Goal: Task Accomplishment & Management: Manage account settings

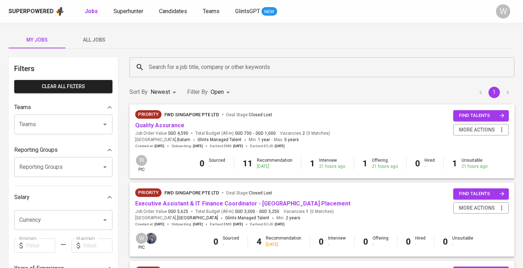
click at [172, 122] on link "Quality Assurance" at bounding box center [159, 125] width 49 height 7
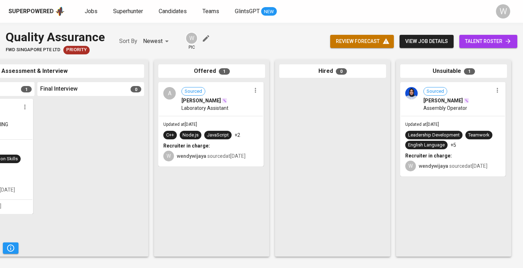
scroll to position [0, 324]
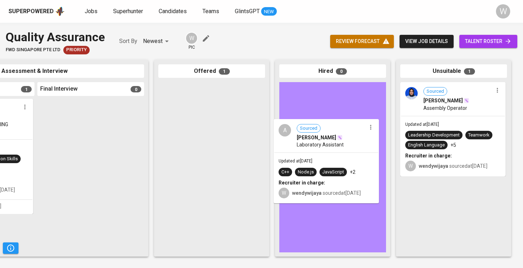
drag, startPoint x: 183, startPoint y: 143, endPoint x: 301, endPoint y: 176, distance: 122.2
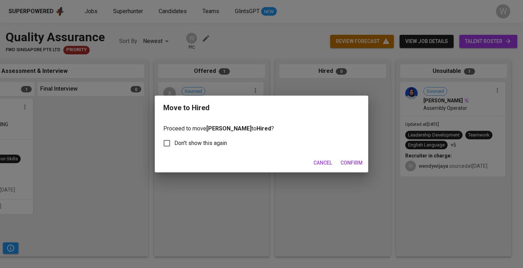
click at [350, 159] on span "Confirm" at bounding box center [351, 163] width 22 height 9
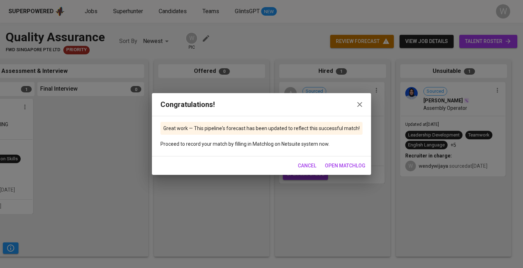
click at [357, 104] on icon "button" at bounding box center [359, 104] width 9 height 9
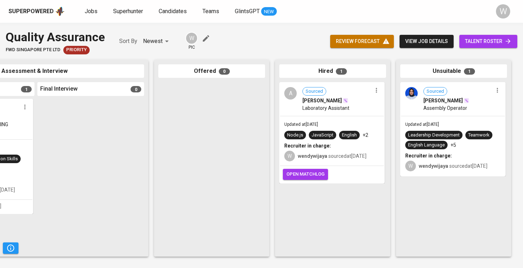
click at [373, 88] on icon "button" at bounding box center [376, 90] width 7 height 7
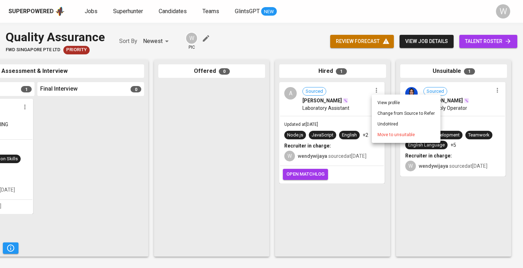
click at [308, 71] on div at bounding box center [261, 134] width 523 height 268
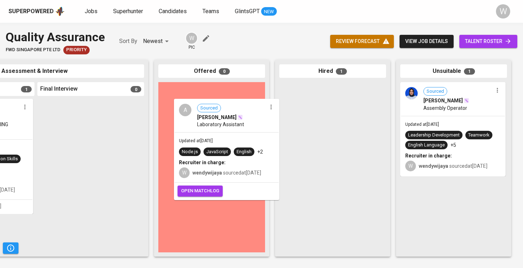
drag, startPoint x: 318, startPoint y: 130, endPoint x: 210, endPoint y: 146, distance: 108.6
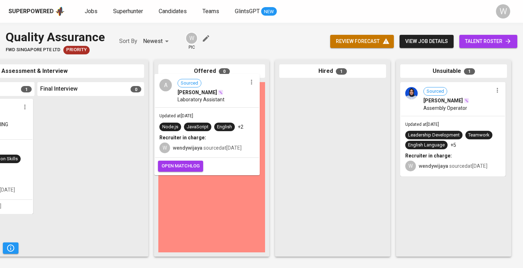
drag, startPoint x: 317, startPoint y: 140, endPoint x: 190, endPoint y: 134, distance: 127.4
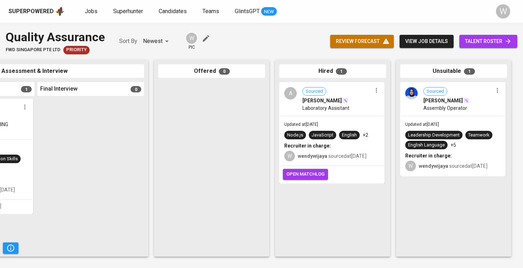
click at [376, 90] on icon "button" at bounding box center [376, 90] width 1 height 5
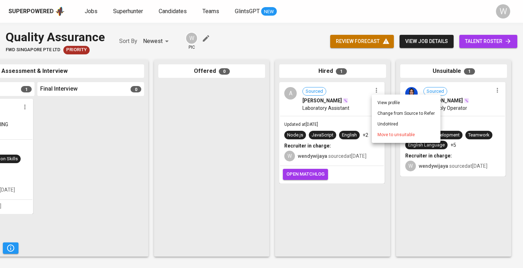
click at [480, 38] on div at bounding box center [261, 134] width 523 height 268
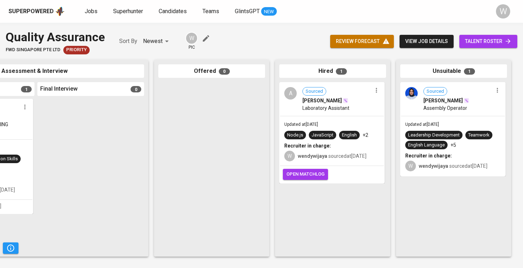
click at [479, 44] on span "talent roster" at bounding box center [488, 41] width 47 height 9
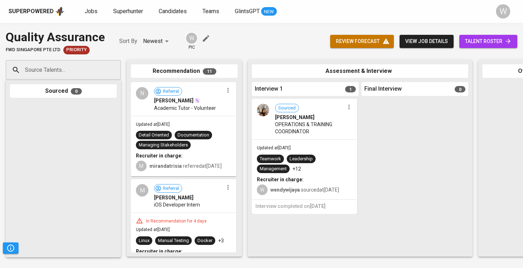
click at [487, 42] on span "talent roster" at bounding box center [488, 41] width 47 height 9
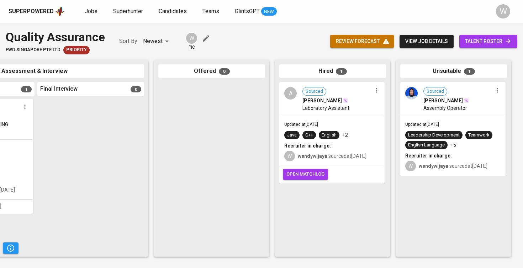
scroll to position [0, 324]
click at [379, 91] on icon "button" at bounding box center [376, 90] width 7 height 7
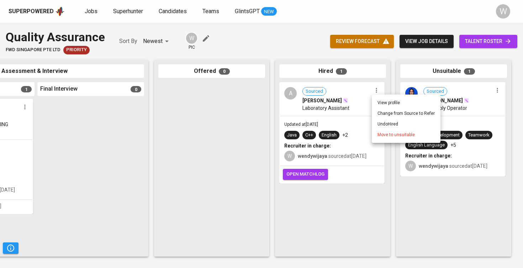
click at [382, 126] on li "Undo Hired" at bounding box center [406, 124] width 69 height 11
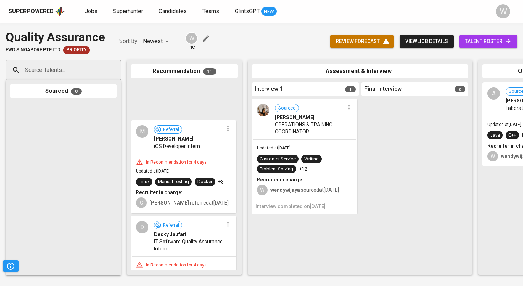
scroll to position [348, 0]
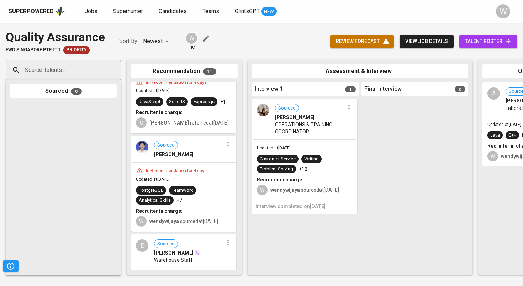
click at [462, 43] on link "talent roster" at bounding box center [488, 41] width 58 height 13
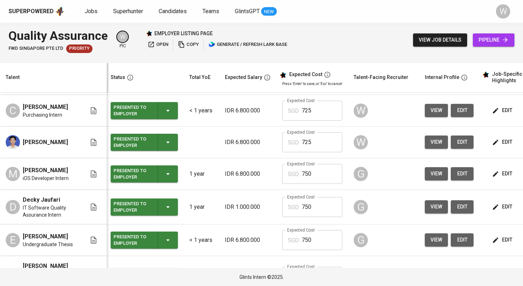
scroll to position [0, 2]
click at [439, 208] on span "view" at bounding box center [436, 206] width 12 height 9
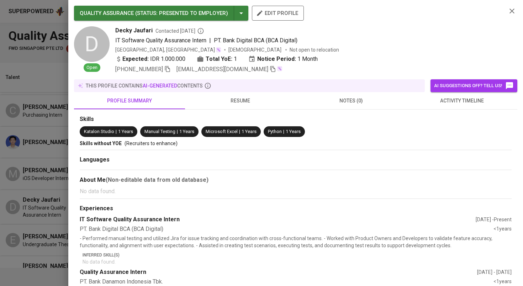
click at [251, 105] on button "resume" at bounding box center [240, 100] width 111 height 17
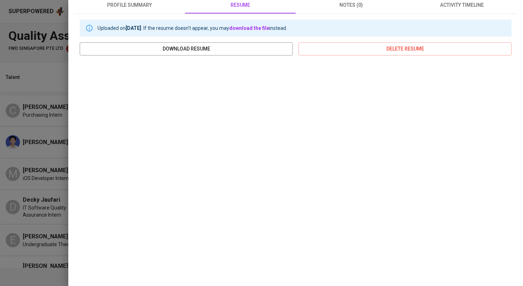
scroll to position [95, 0]
click at [36, 179] on div at bounding box center [261, 143] width 523 height 286
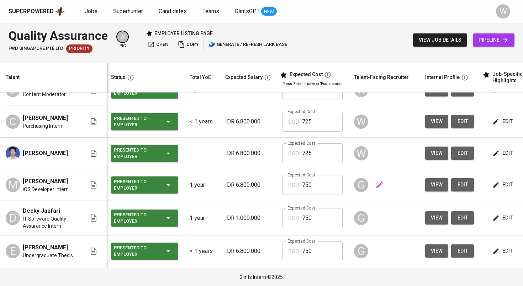
scroll to position [159, 1]
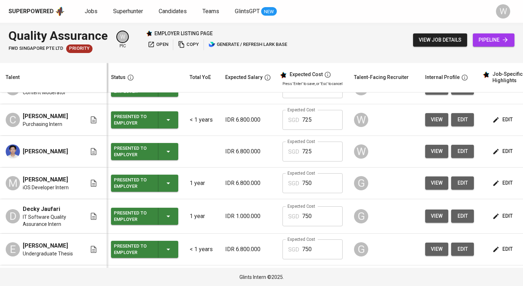
click at [431, 251] on span "view" at bounding box center [437, 249] width 12 height 9
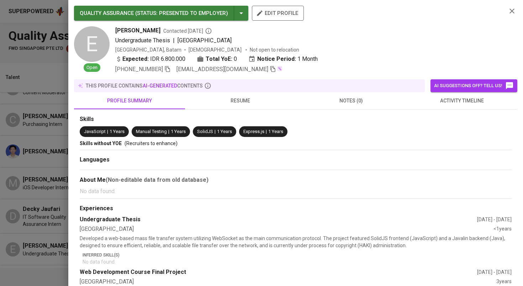
click at [270, 107] on button "resume" at bounding box center [240, 100] width 111 height 17
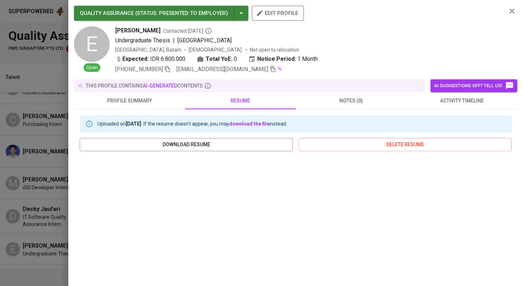
scroll to position [66, 0]
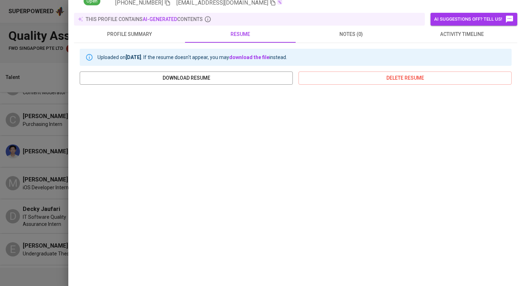
click at [136, 33] on span "profile summary" at bounding box center [129, 34] width 102 height 9
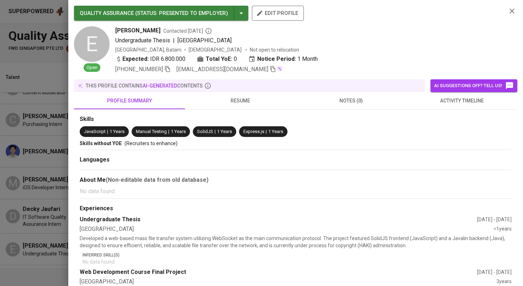
scroll to position [0, 0]
click at [62, 143] on div at bounding box center [261, 143] width 523 height 286
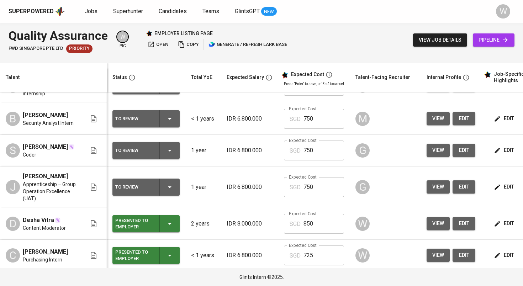
scroll to position [34, 0]
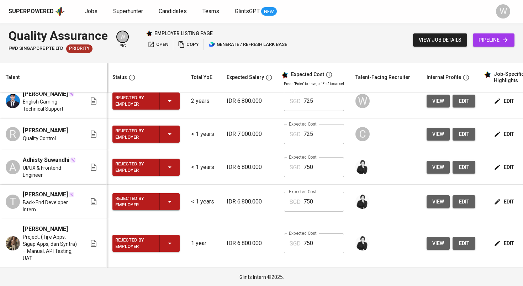
click at [170, 239] on icon "button" at bounding box center [169, 243] width 9 height 9
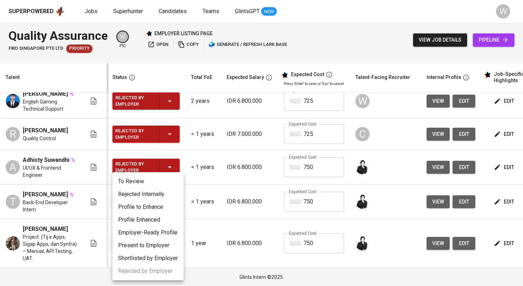
click at [234, 200] on div at bounding box center [261, 143] width 523 height 286
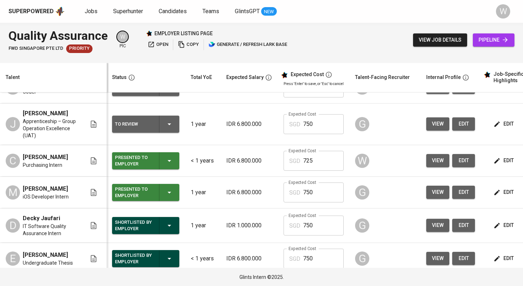
scroll to position [0, 0]
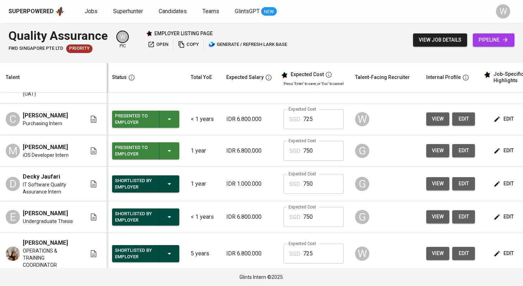
click at [242, 173] on td "IDR 1.000.000" at bounding box center [248, 184] width 57 height 34
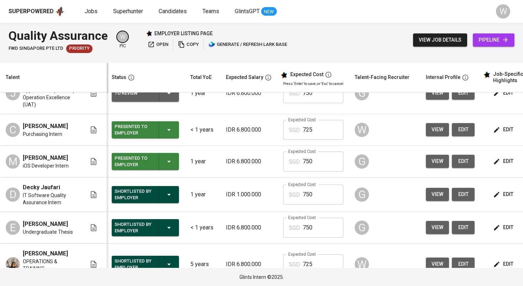
scroll to position [120, 1]
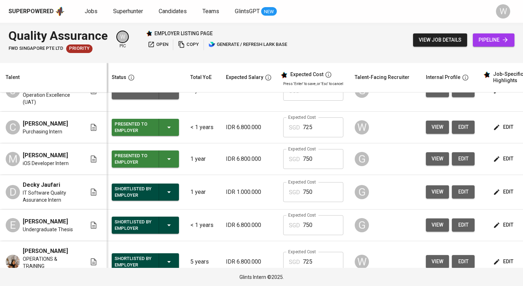
click at [435, 163] on span "view" at bounding box center [437, 158] width 12 height 9
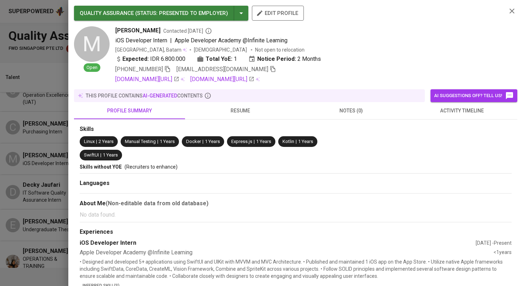
click at [260, 114] on span "resume" at bounding box center [240, 110] width 102 height 9
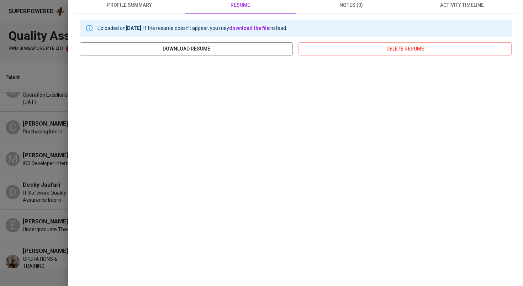
scroll to position [105, 0]
click at [49, 165] on div at bounding box center [261, 143] width 523 height 286
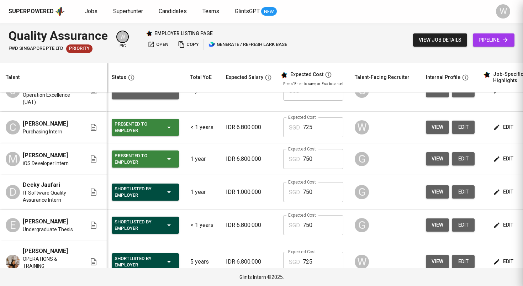
scroll to position [0, 0]
click at [499, 156] on span "edit" at bounding box center [503, 158] width 19 height 9
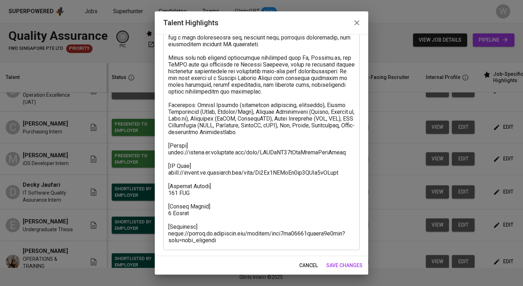
scroll to position [87, 0]
click at [226, 244] on div "x Talent Highlights" at bounding box center [261, 118] width 196 height 263
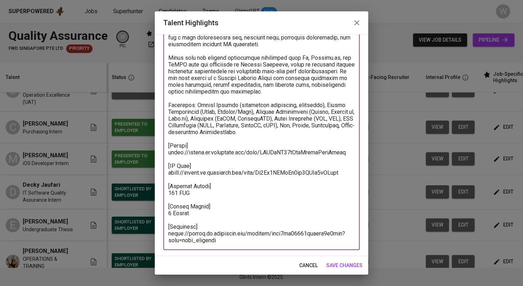
click at [348, 266] on span "save changes" at bounding box center [344, 265] width 36 height 9
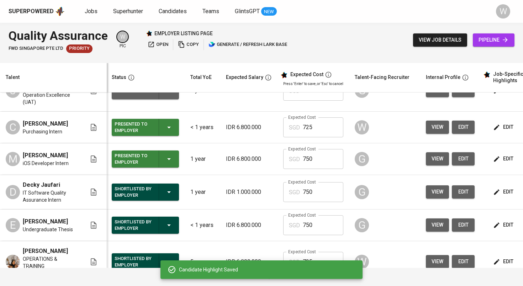
click at [496, 123] on span "edit" at bounding box center [503, 127] width 19 height 9
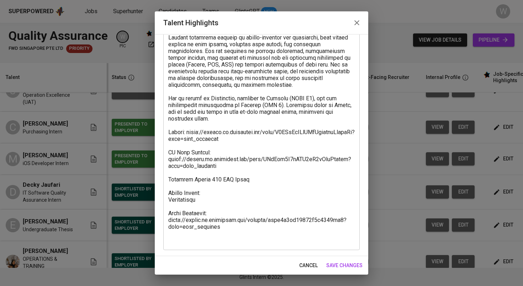
scroll to position [189, 0]
click at [349, 265] on span "save changes" at bounding box center [344, 265] width 36 height 9
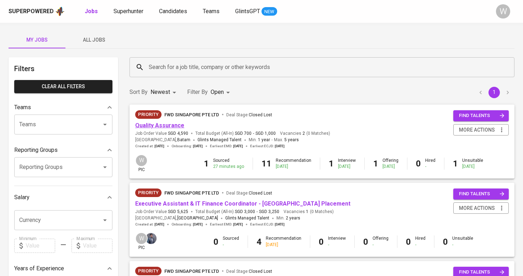
click at [170, 127] on link "Quality Assurance" at bounding box center [159, 125] width 49 height 7
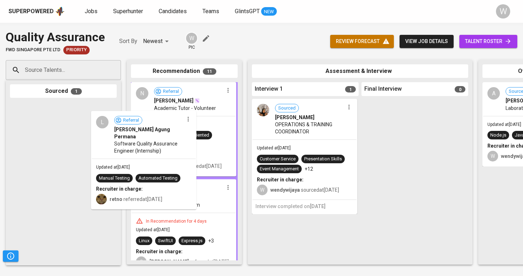
drag, startPoint x: 92, startPoint y: 158, endPoint x: 189, endPoint y: 168, distance: 97.9
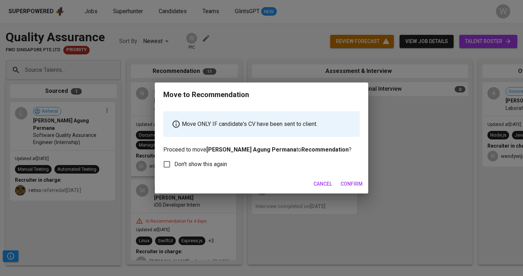
click at [358, 189] on button "Confirm" at bounding box center [351, 183] width 28 height 13
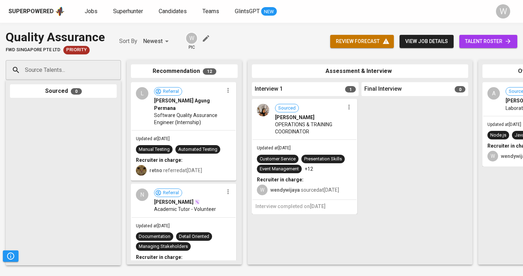
drag, startPoint x: 191, startPoint y: 109, endPoint x: 286, endPoint y: 133, distance: 97.6
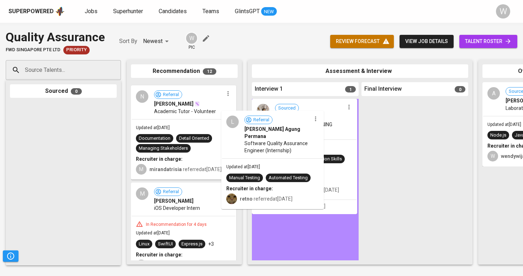
drag, startPoint x: 204, startPoint y: 114, endPoint x: 299, endPoint y: 145, distance: 100.2
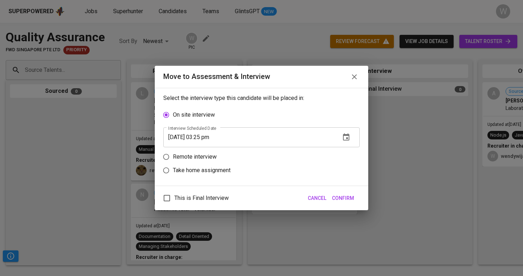
click at [205, 151] on label "Remote interview" at bounding box center [256, 157] width 195 height 14
click at [173, 151] on input "Remote interview" at bounding box center [166, 157] width 14 height 14
radio input "true"
click at [347, 202] on span "Confirm" at bounding box center [343, 198] width 22 height 9
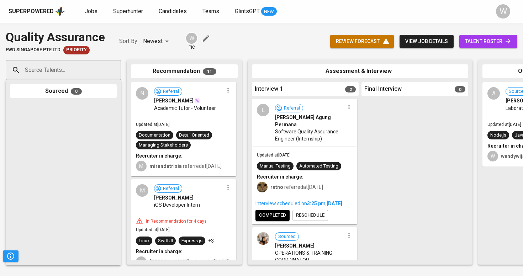
click at [468, 48] on div "review forecast view job details talent roster" at bounding box center [423, 41] width 187 height 26
click at [471, 43] on span "talent roster" at bounding box center [488, 41] width 47 height 9
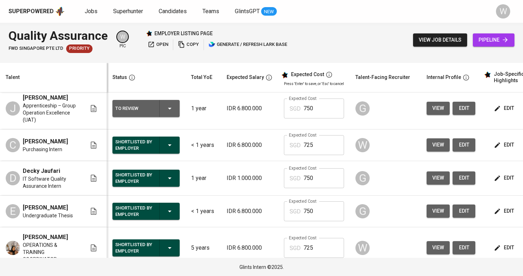
scroll to position [109, 0]
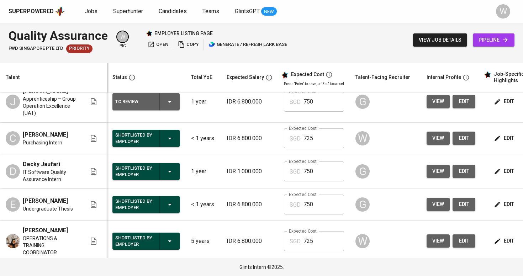
click at [442, 138] on button "view" at bounding box center [437, 138] width 23 height 13
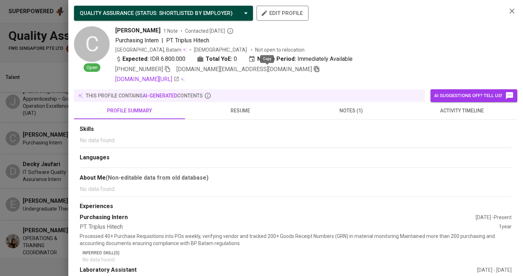
click at [313, 70] on icon "button" at bounding box center [316, 69] width 6 height 6
click at [34, 117] on div at bounding box center [261, 138] width 523 height 276
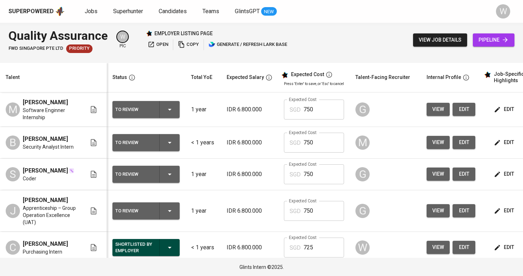
scroll to position [0, 0]
